Goal: Obtain resource: Download file/media

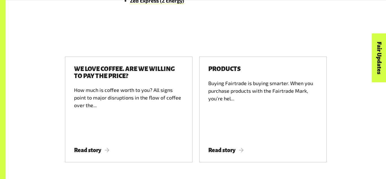
scroll to position [1007, 0]
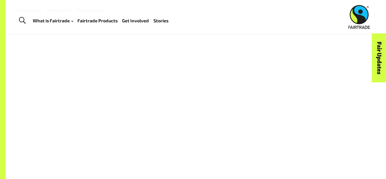
drag, startPoint x: 0, startPoint y: 0, endPoint x: 232, endPoint y: -8, distance: 232.3
click at [199, 50] on div "Stories" at bounding box center [196, 113] width 322 height 151
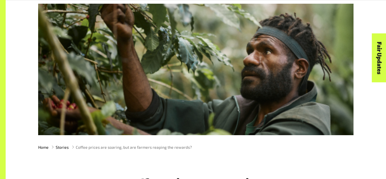
scroll to position [57, 0]
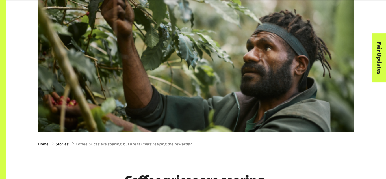
click at [251, 33] on div at bounding box center [196, 65] width 316 height 131
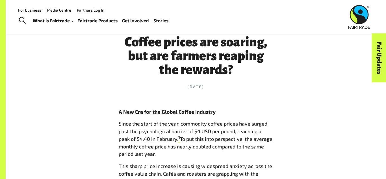
scroll to position [181, 0]
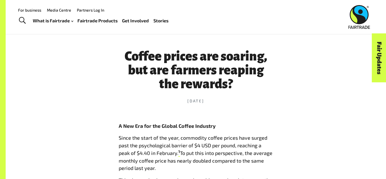
click at [64, 10] on link "Media Centre" at bounding box center [59, 10] width 24 height 5
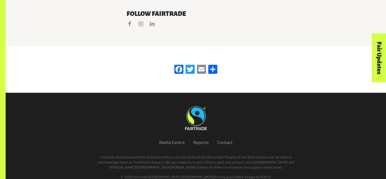
scroll to position [1037, 0]
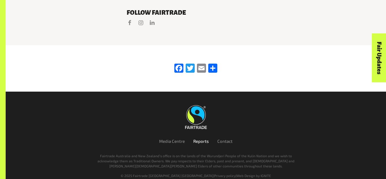
click at [202, 139] on link "Reports" at bounding box center [201, 141] width 16 height 5
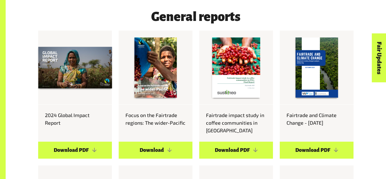
scroll to position [309, 0]
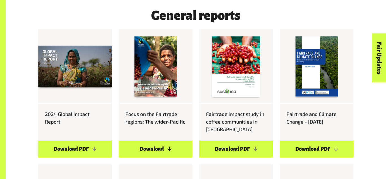
click at [161, 154] on link "Download" at bounding box center [156, 149] width 74 height 17
click at [92, 145] on link "Download PDF" at bounding box center [75, 149] width 74 height 17
